Goal: Information Seeking & Learning: Learn about a topic

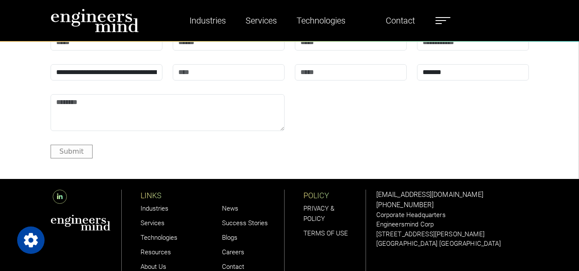
scroll to position [3074, 0]
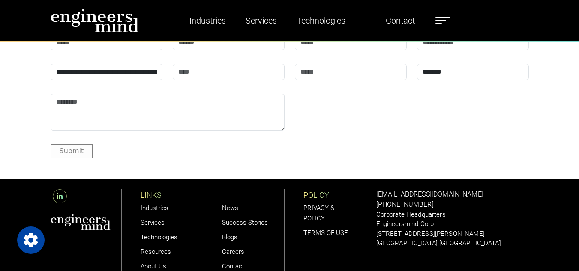
click at [231, 248] on link "Careers" at bounding box center [233, 252] width 22 height 8
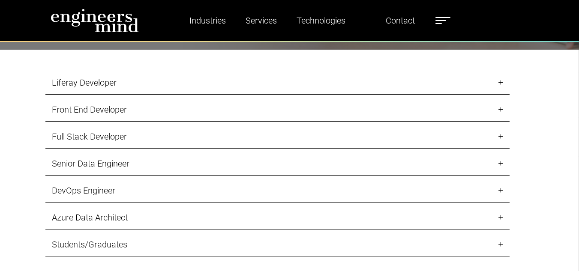
scroll to position [857, 0]
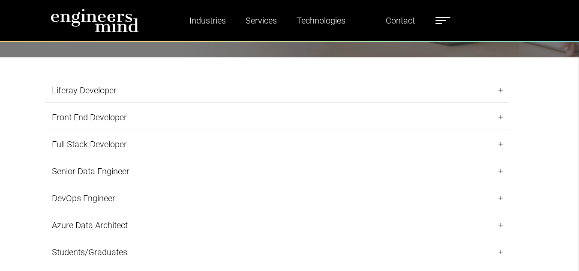
click at [143, 144] on link "Full Stack Developer" at bounding box center [277, 145] width 464 height 24
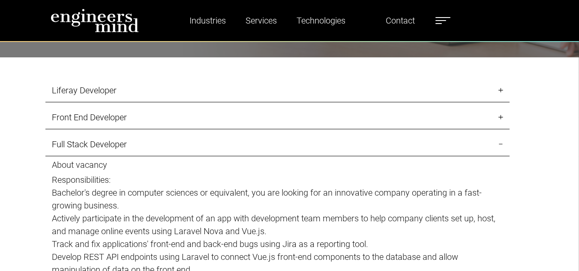
click at [159, 112] on link "Front End Developer" at bounding box center [277, 118] width 464 height 24
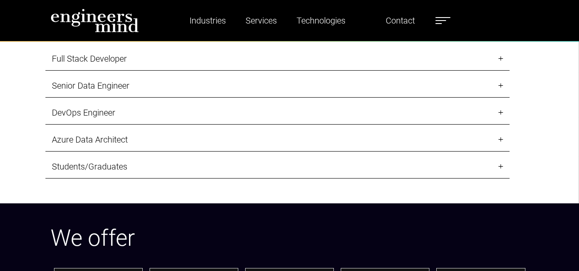
scroll to position [1097, 0]
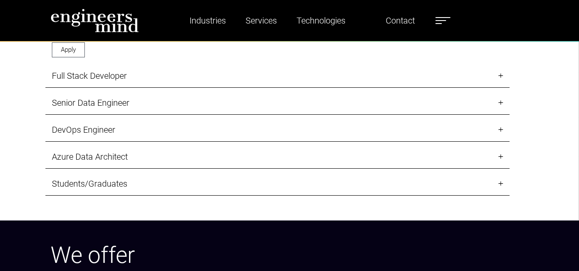
click at [174, 104] on link "Senior Data Engineer" at bounding box center [277, 103] width 464 height 24
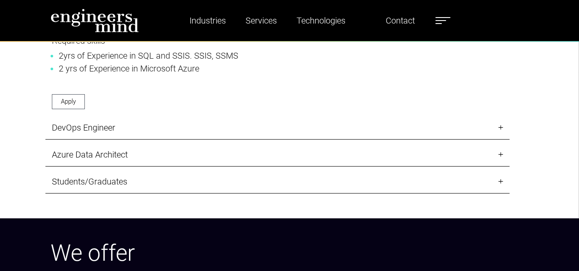
scroll to position [1509, 0]
